Goal: Transaction & Acquisition: Purchase product/service

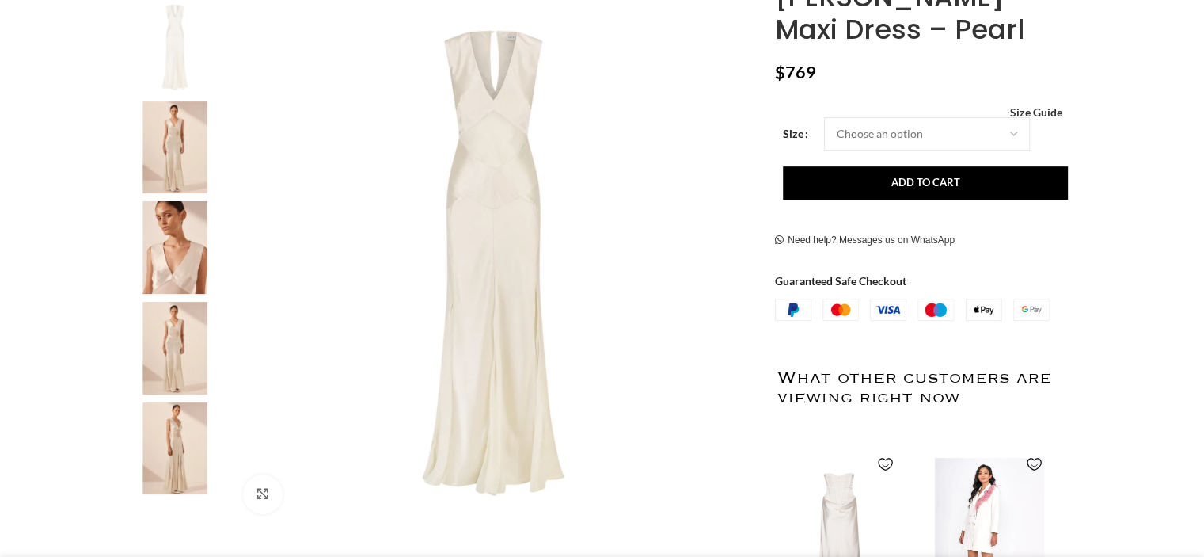
scroll to position [238, 0]
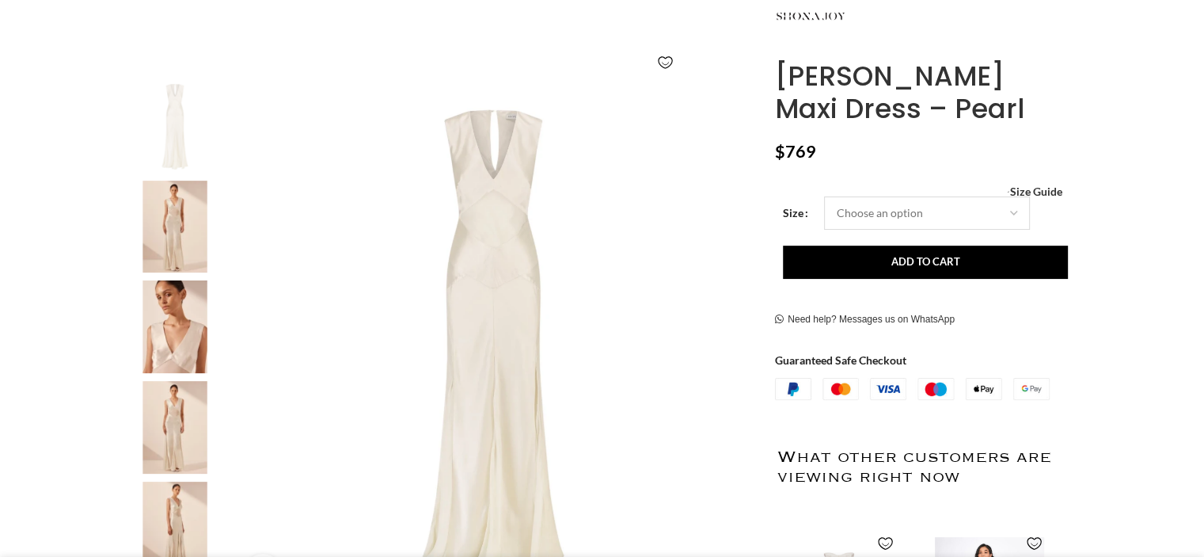
click at [874, 215] on select "Choose an option 4 UK 6 UK 8 [GEOGRAPHIC_DATA] 10 [GEOGRAPHIC_DATA] 12 [GEOGRAP…" at bounding box center [927, 212] width 206 height 33
click at [824, 196] on select "Choose an option 4 UK 6 UK 8 [GEOGRAPHIC_DATA] 10 [GEOGRAPHIC_DATA] 12 [GEOGRAP…" at bounding box center [927, 212] width 206 height 33
select select "6-[GEOGRAPHIC_DATA]"
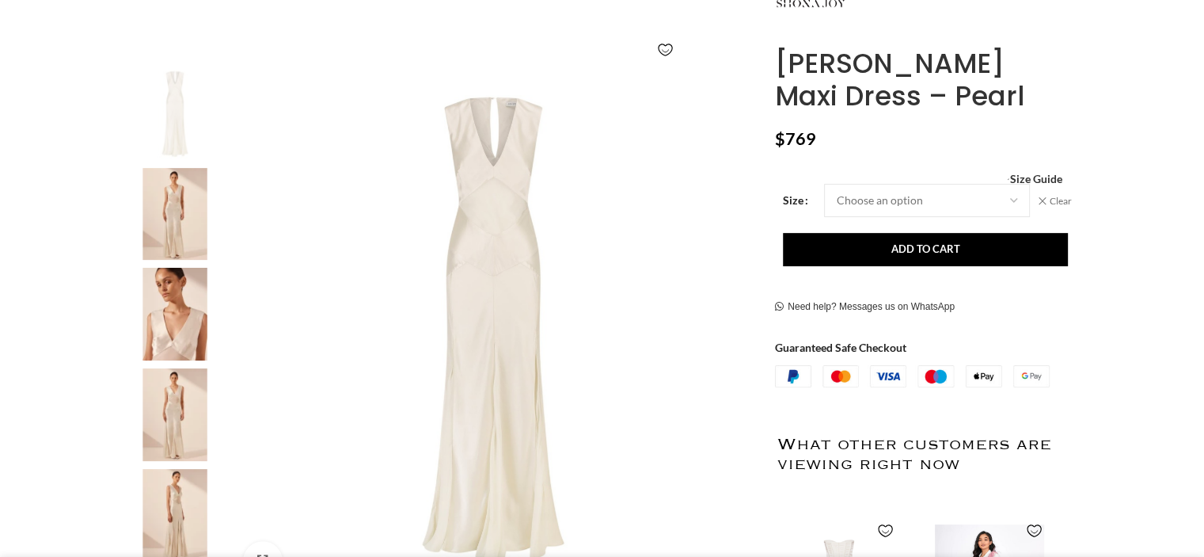
scroll to position [278, 0]
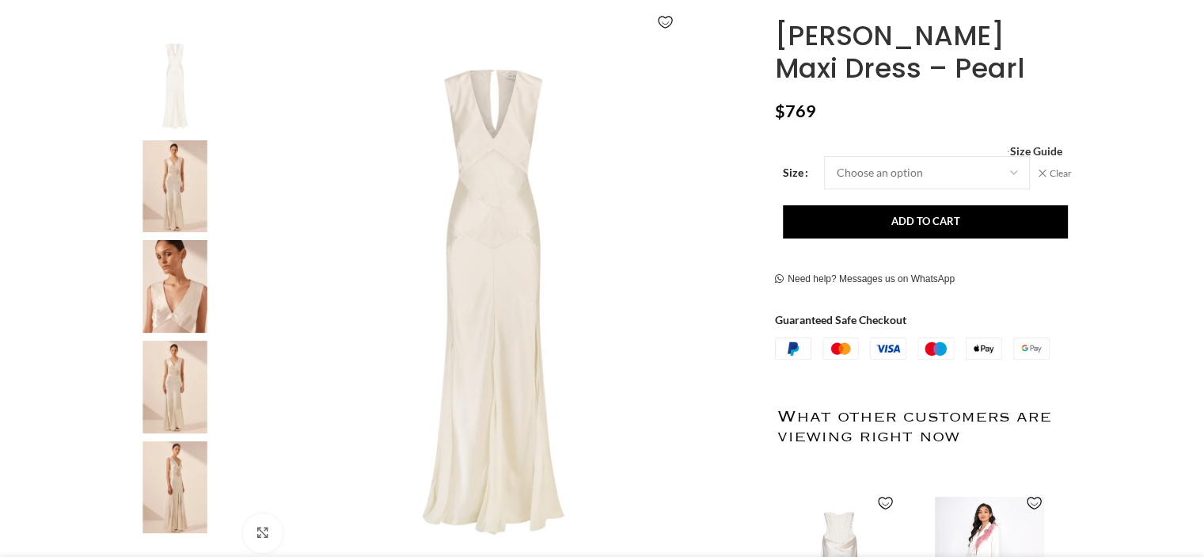
click at [188, 268] on img at bounding box center [175, 286] width 97 height 93
click at [186, 196] on img at bounding box center [175, 186] width 97 height 93
click at [190, 303] on img at bounding box center [175, 286] width 97 height 93
click at [188, 408] on img at bounding box center [175, 386] width 97 height 93
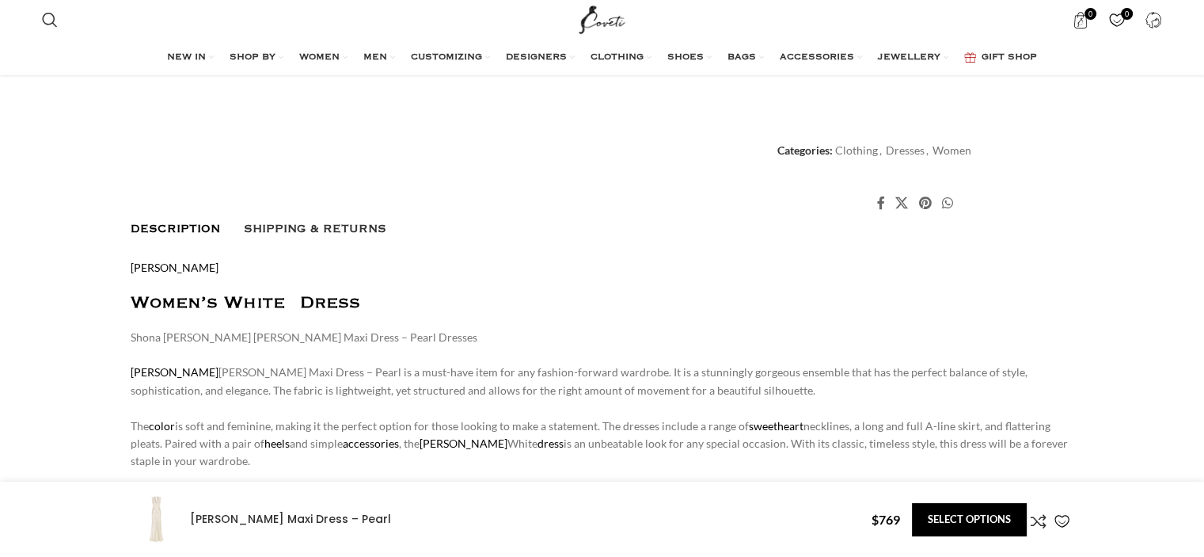
scroll to position [1149, 0]
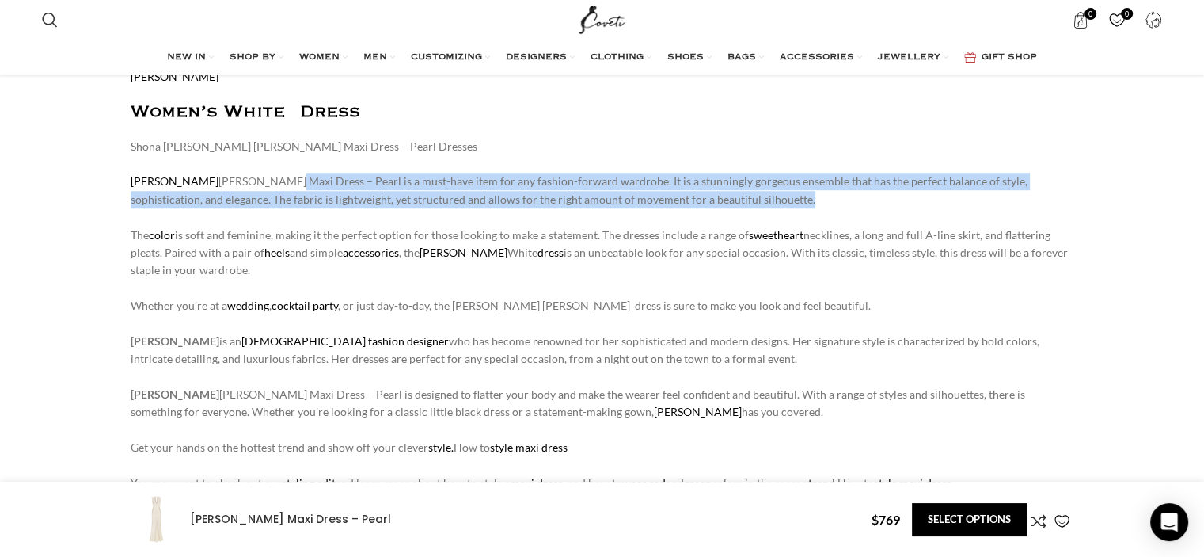
drag, startPoint x: 251, startPoint y: 177, endPoint x: 707, endPoint y: 197, distance: 456.4
click at [707, 197] on p "Shona [PERSON_NAME] [PERSON_NAME] Maxi Dress – Pearl Dresses [PERSON_NAME] [PER…" at bounding box center [603, 350] width 944 height 425
click at [713, 197] on p "Shona [PERSON_NAME] [PERSON_NAME] Maxi Dress – Pearl Dresses [PERSON_NAME] [PER…" at bounding box center [603, 350] width 944 height 425
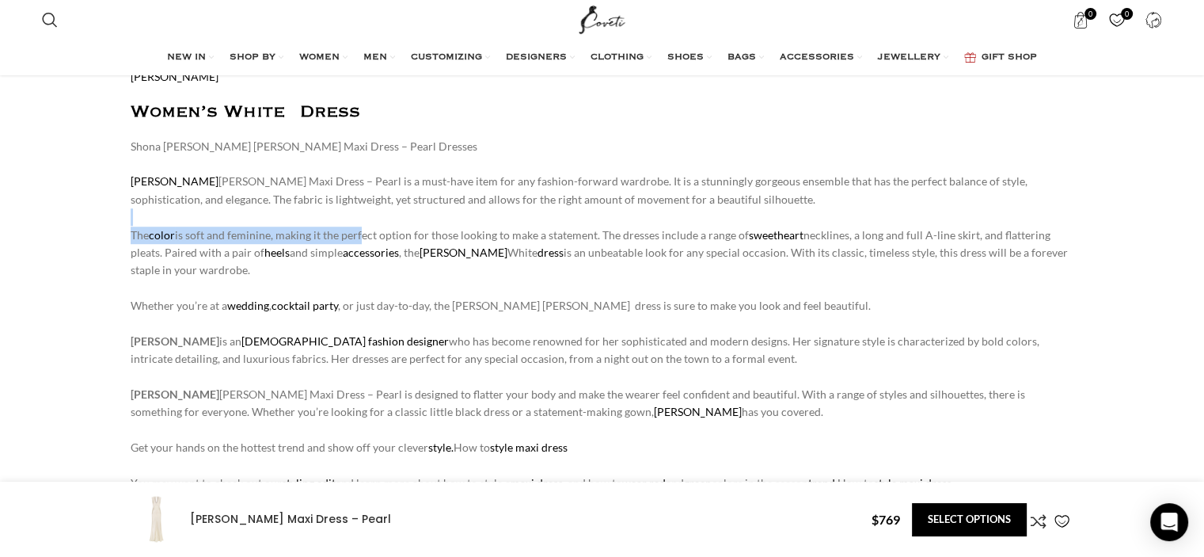
drag, startPoint x: 212, startPoint y: 222, endPoint x: 369, endPoint y: 233, distance: 157.1
click at [358, 234] on p "Shona [PERSON_NAME] [PERSON_NAME] Maxi Dress – Pearl Dresses [PERSON_NAME] [PER…" at bounding box center [603, 350] width 944 height 425
click at [369, 233] on p "Shona [PERSON_NAME] [PERSON_NAME] Maxi Dress – Pearl Dresses [PERSON_NAME] [PER…" at bounding box center [603, 350] width 944 height 425
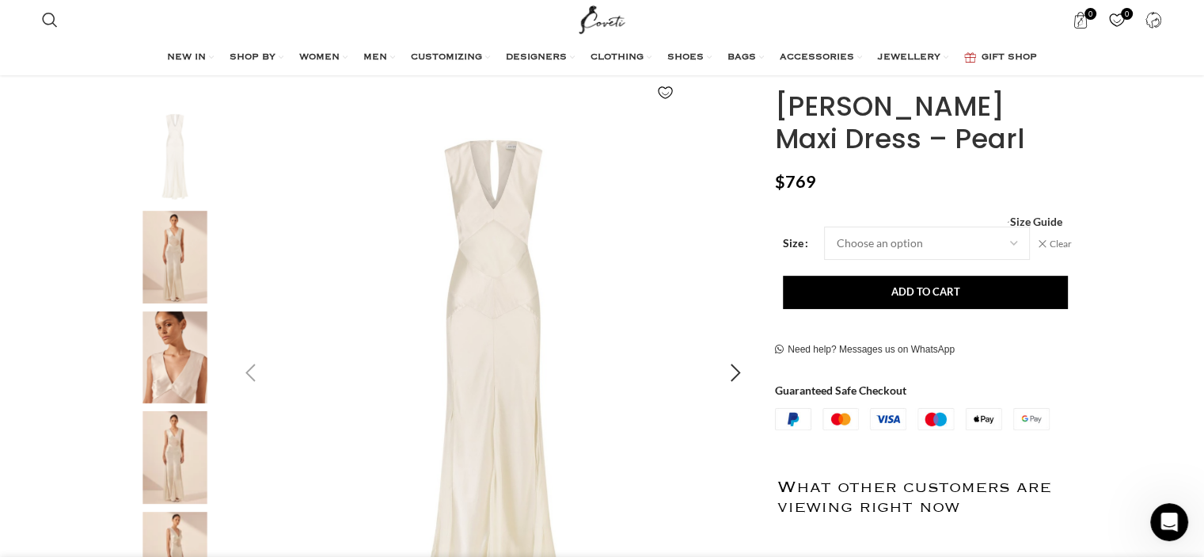
scroll to position [199, 0]
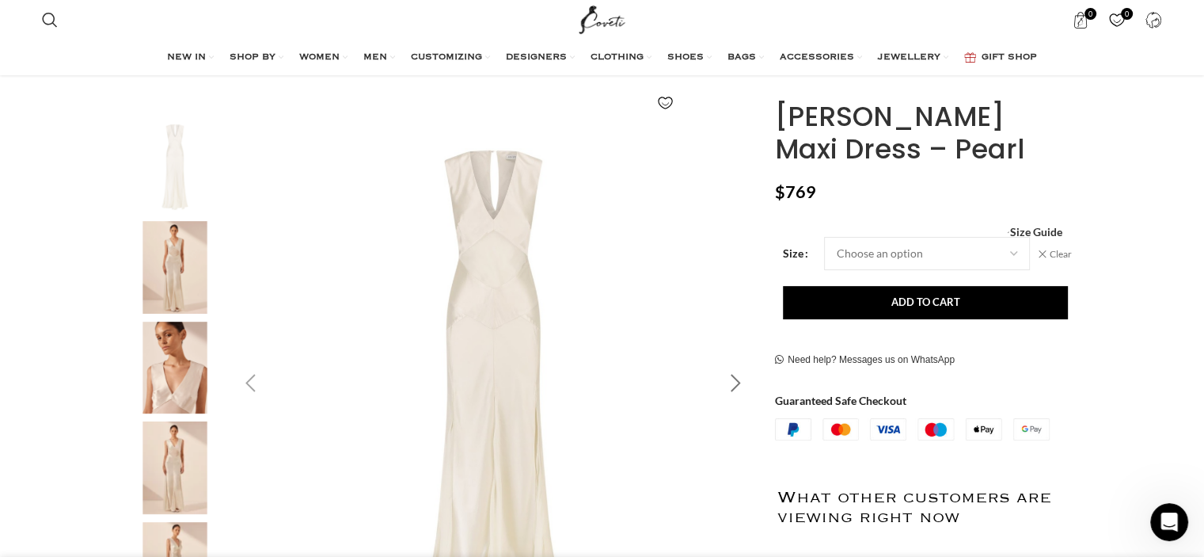
click at [738, 380] on div "Next slide" at bounding box center [736, 383] width 40 height 40
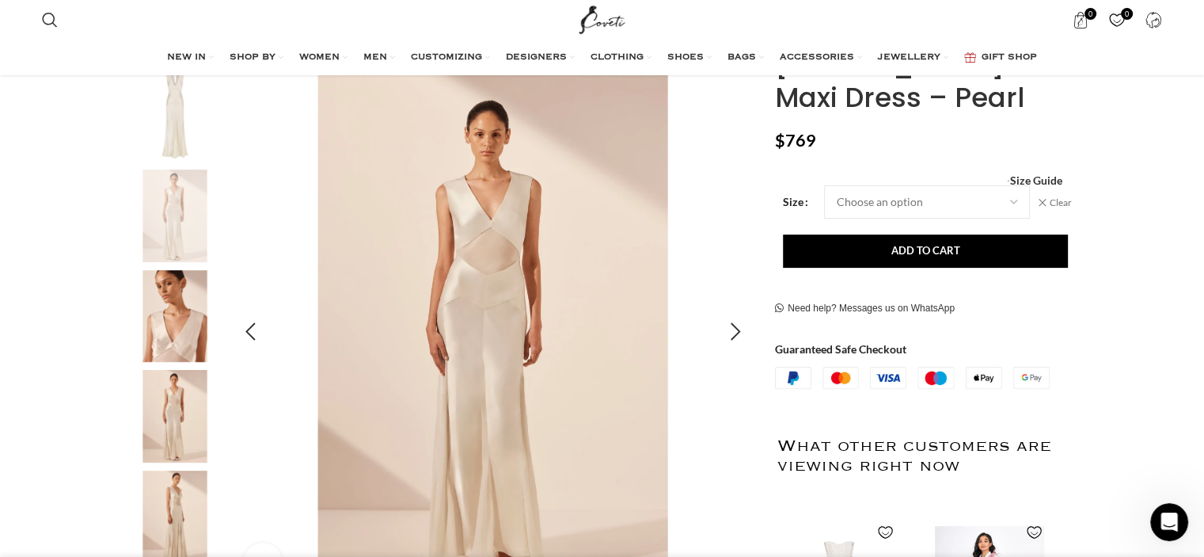
scroll to position [278, 0]
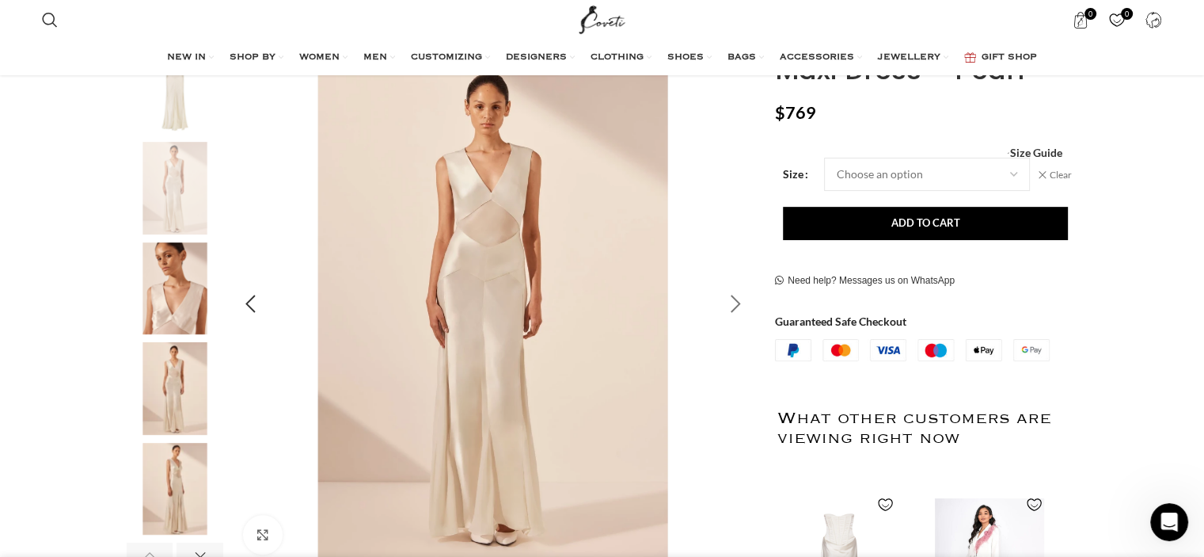
click at [736, 310] on div "Next slide" at bounding box center [736, 304] width 40 height 40
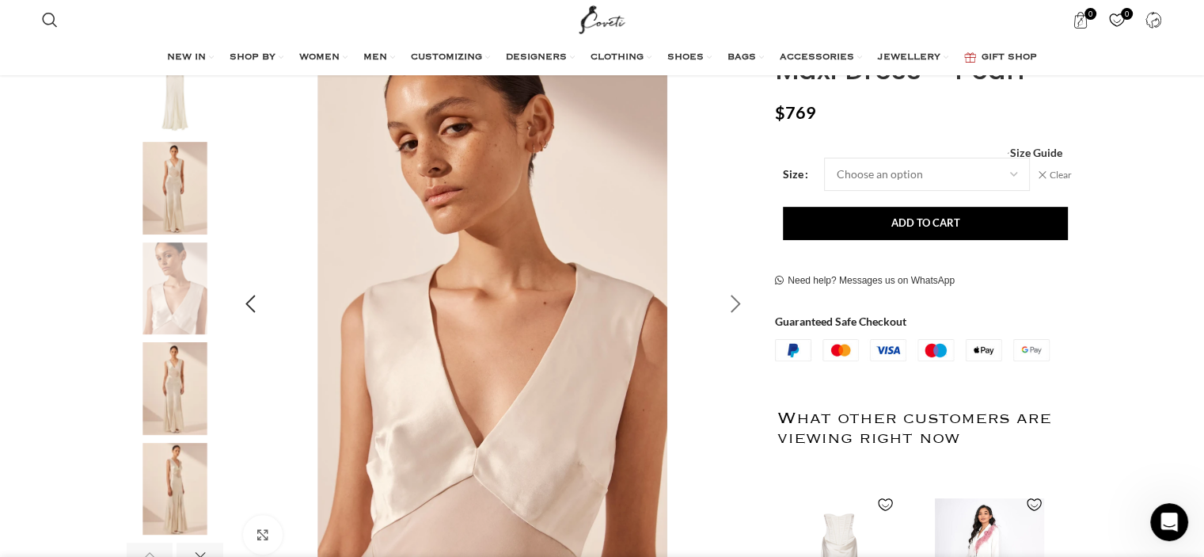
click at [728, 306] on div "Next slide" at bounding box center [736, 304] width 40 height 40
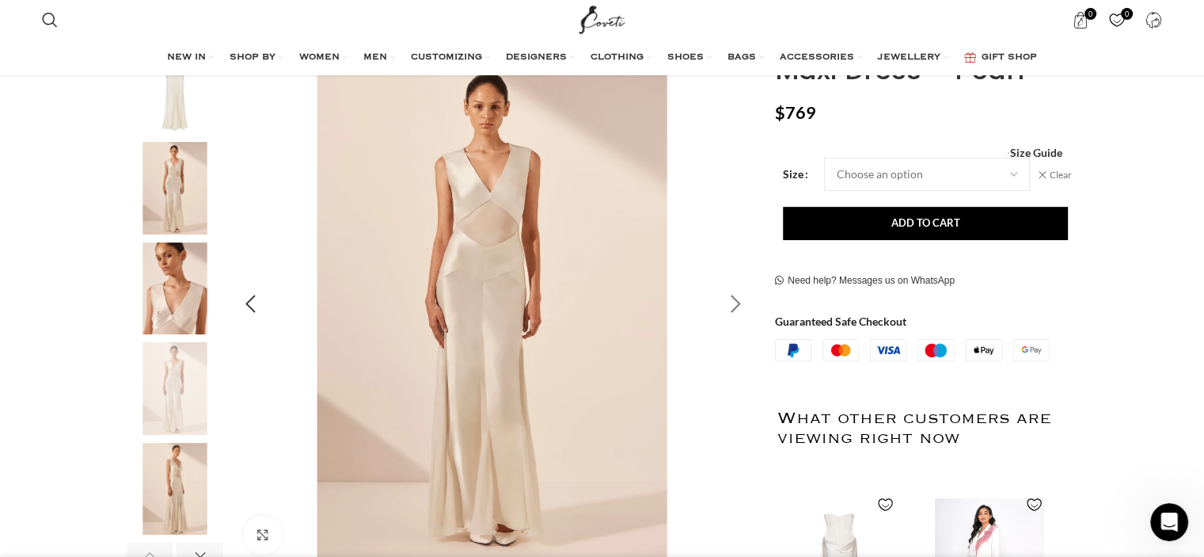
scroll to position [0, 1000]
click at [731, 306] on div "Next slide" at bounding box center [736, 304] width 40 height 40
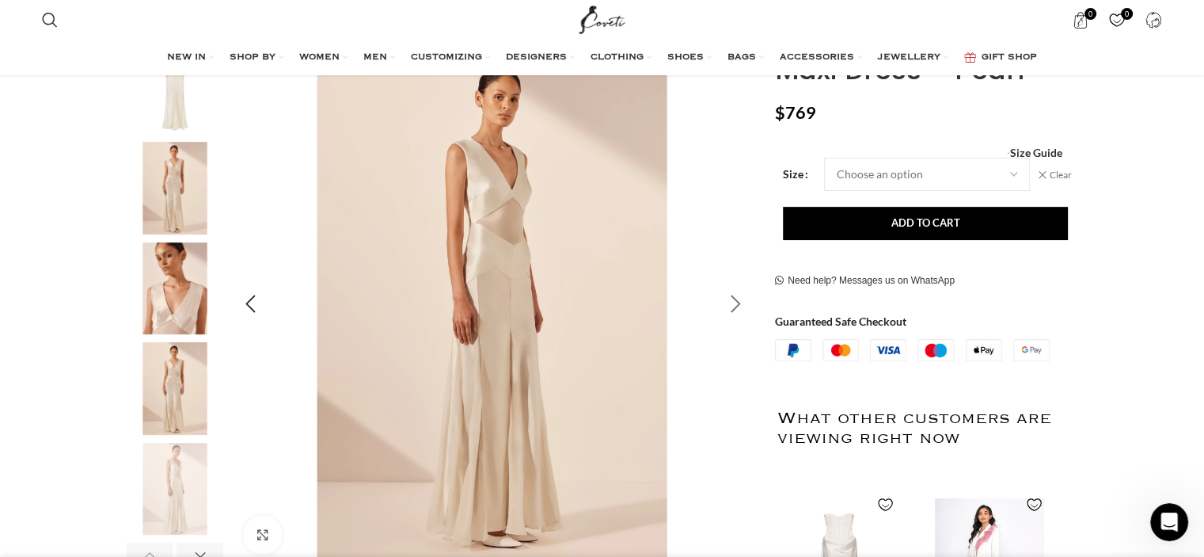
click at [731, 306] on div "Next slide" at bounding box center [736, 304] width 40 height 40
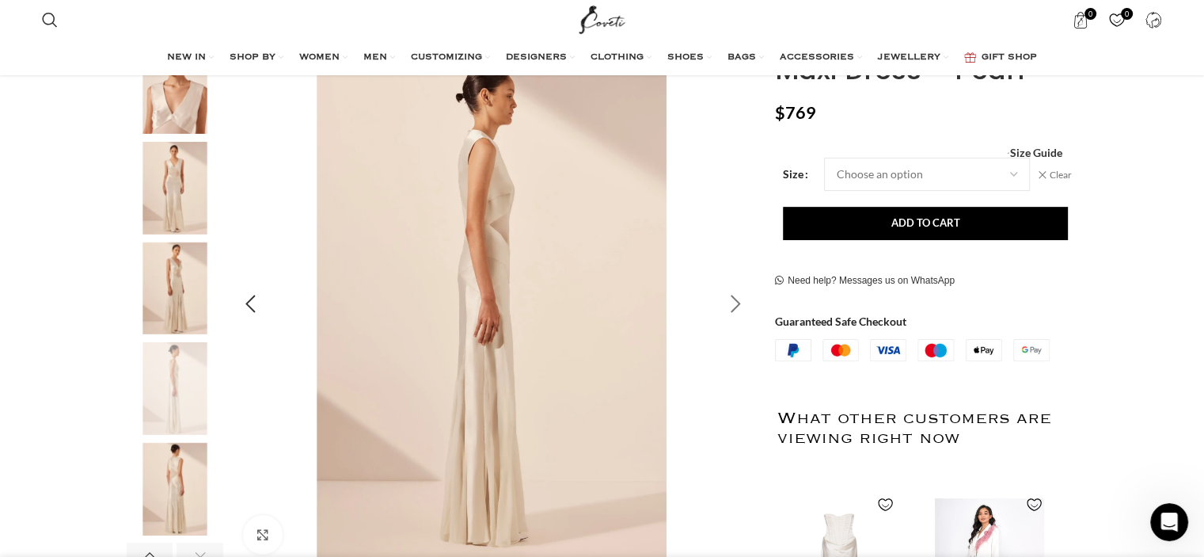
click at [731, 306] on div "Next slide" at bounding box center [736, 304] width 40 height 40
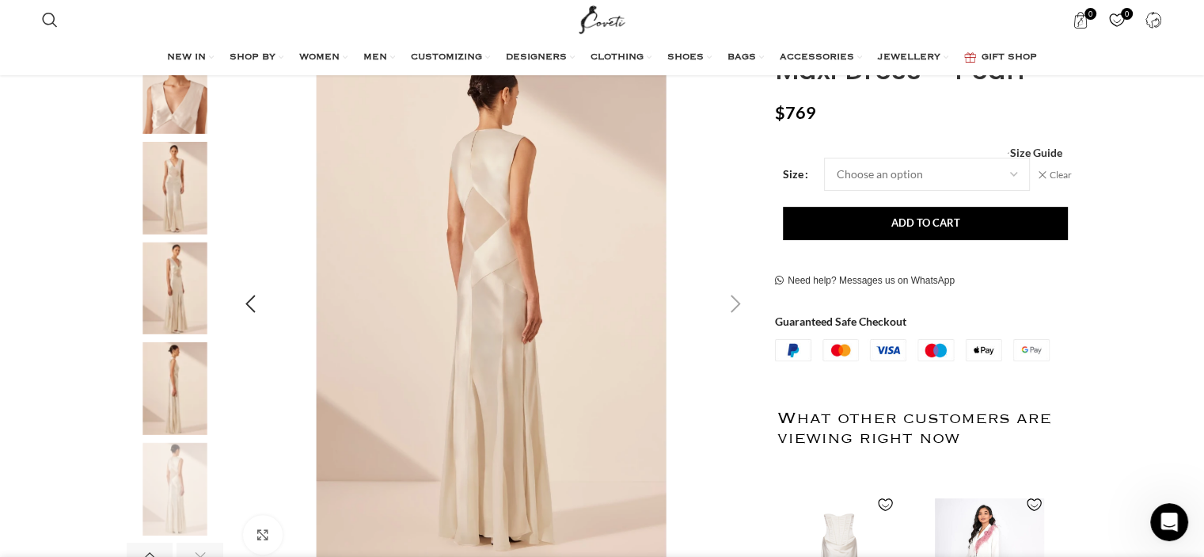
click at [730, 306] on div "Next slide" at bounding box center [736, 304] width 40 height 40
click at [175, 398] on img "6 / 7" at bounding box center [175, 388] width 97 height 93
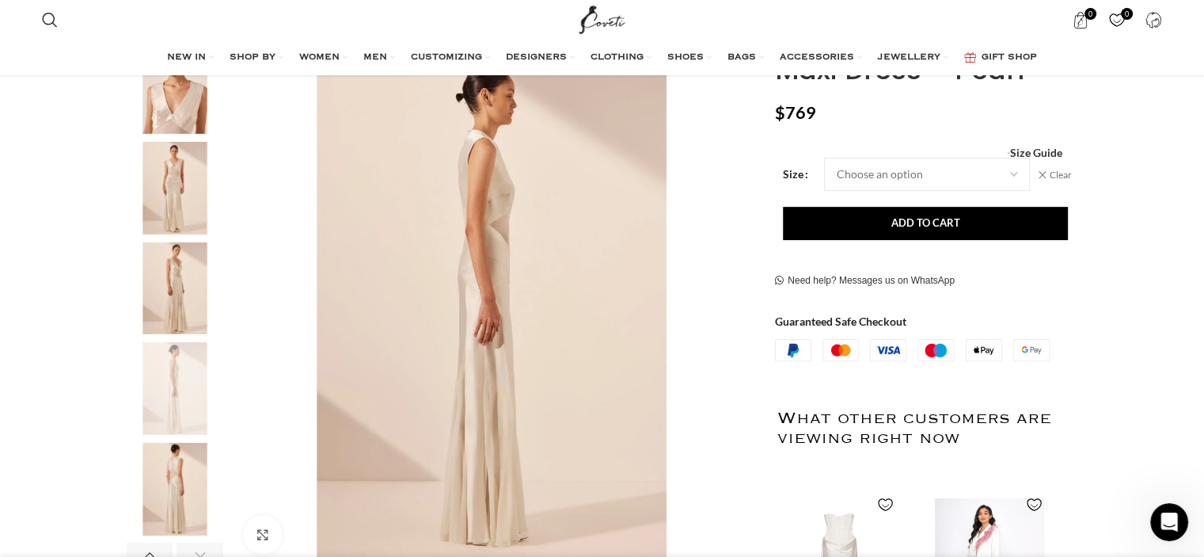
click at [174, 458] on img "7 / 7" at bounding box center [175, 489] width 97 height 93
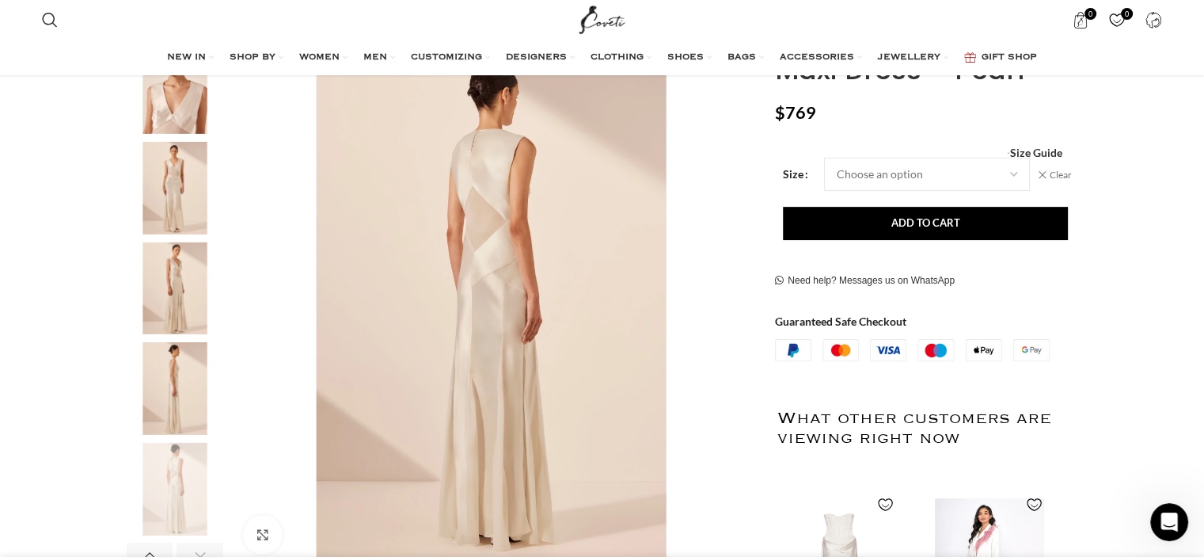
scroll to position [0, 1166]
